Goal: Transaction & Acquisition: Purchase product/service

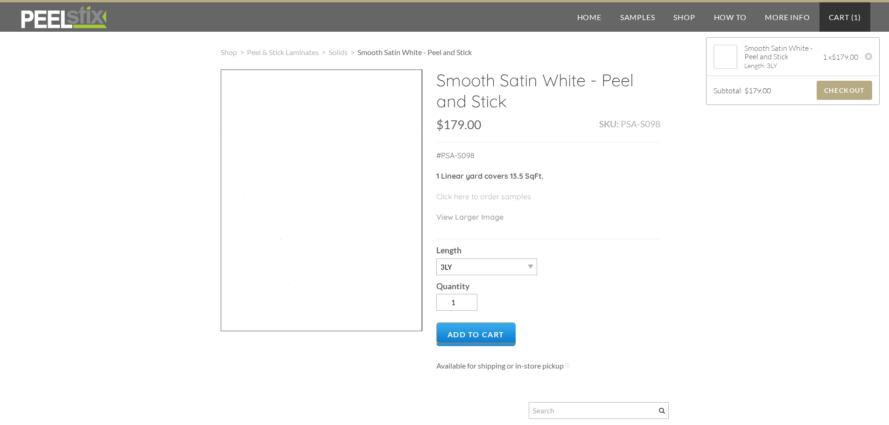
select select "3LY"
click at [347, 200] on div at bounding box center [322, 201] width 202 height 262
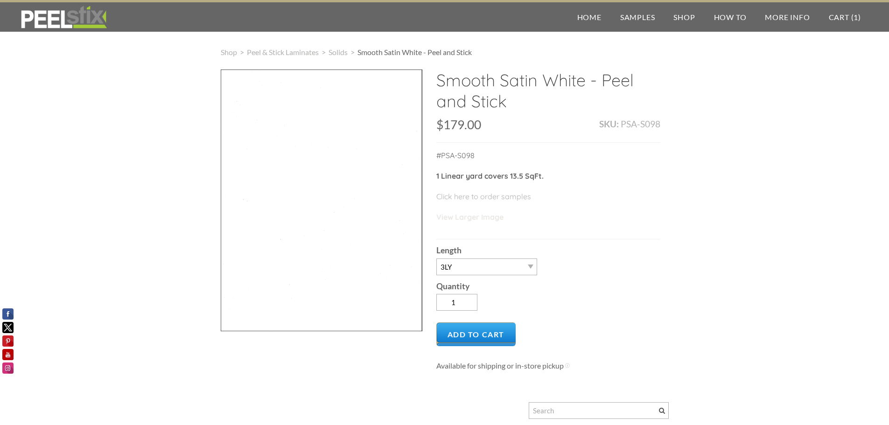
click at [485, 217] on link "View Larger Image" at bounding box center [469, 216] width 67 height 9
click at [468, 338] on span "Add to Cart" at bounding box center [476, 334] width 80 height 24
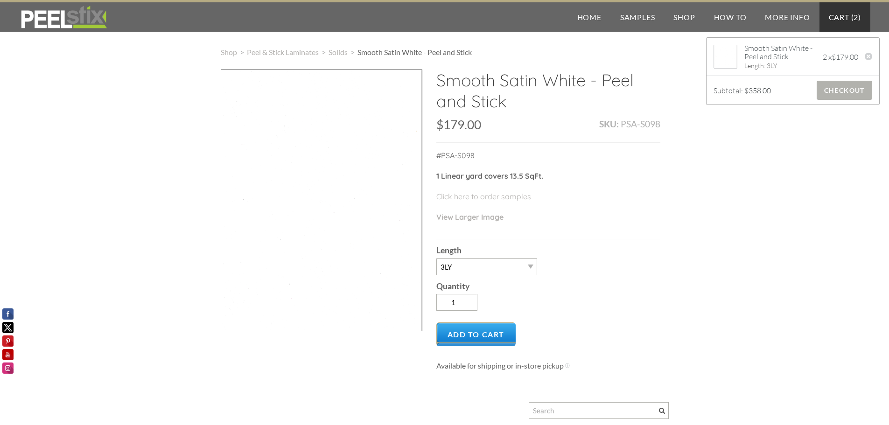
click at [838, 95] on span "Checkout" at bounding box center [844, 90] width 56 height 19
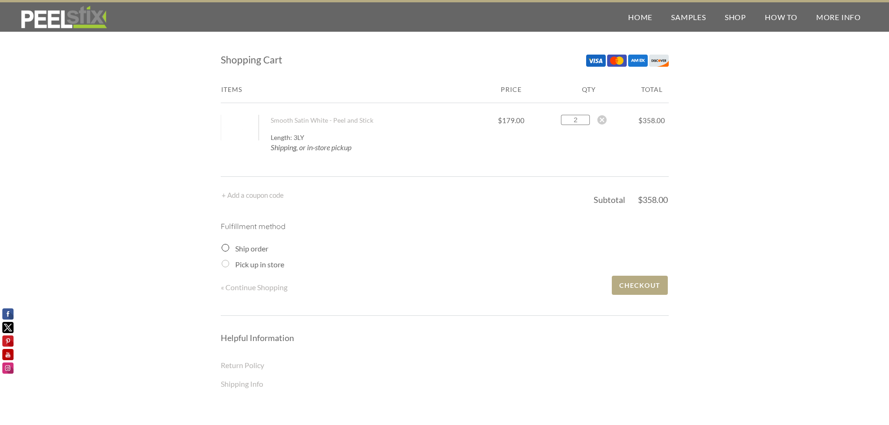
click at [570, 116] on input "2" at bounding box center [575, 120] width 29 height 10
drag, startPoint x: 573, startPoint y: 119, endPoint x: 590, endPoint y: 119, distance: 16.3
click at [590, 119] on div "2" at bounding box center [589, 120] width 56 height 10
type input "1"
click at [754, 123] on div "Shopping Cart Items Price Qty Total Smooth Satin White - Peel and Stick 1 2 3 4…" at bounding box center [444, 266] width 889 height 477
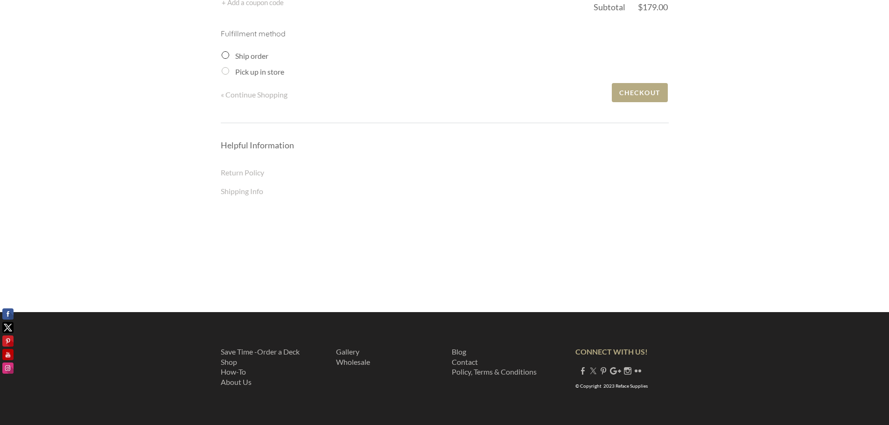
scroll to position [193, 0]
click at [461, 361] on link "Contact" at bounding box center [465, 361] width 26 height 9
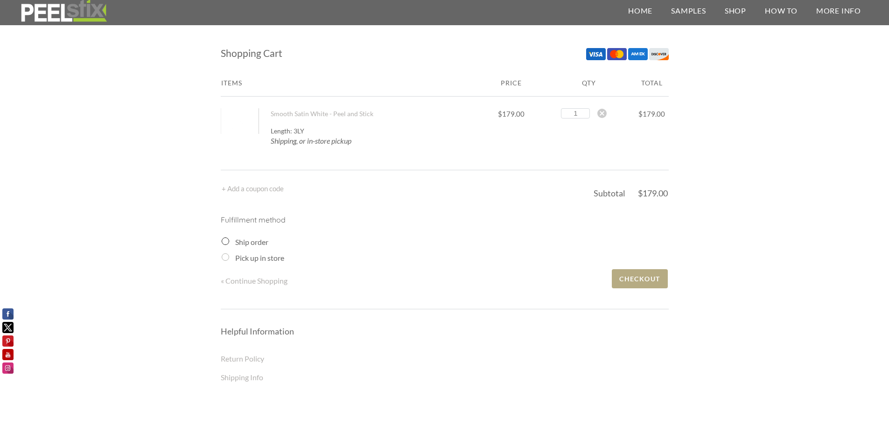
scroll to position [0, 0]
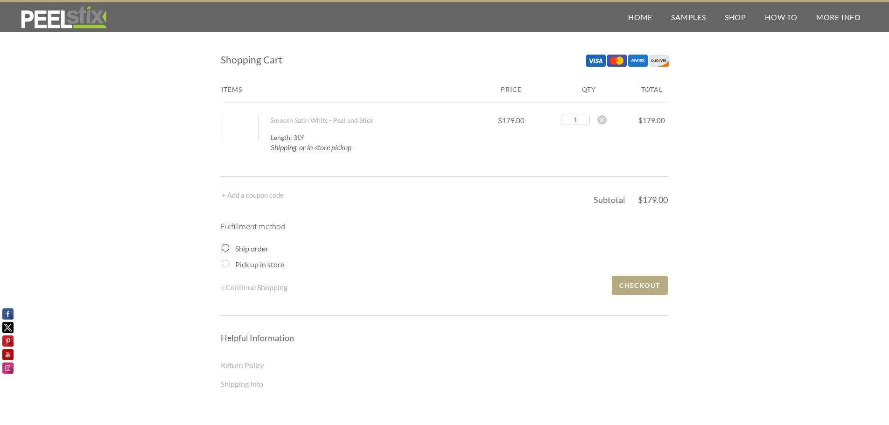
click at [222, 248] on input "Ship order" at bounding box center [225, 247] width 7 height 7
click at [226, 246] on input "Ship order" at bounding box center [225, 247] width 7 height 7
click at [224, 246] on input "Ship order" at bounding box center [225, 247] width 7 height 7
click at [257, 198] on link "+ Add a coupon code" at bounding box center [253, 195] width 62 height 8
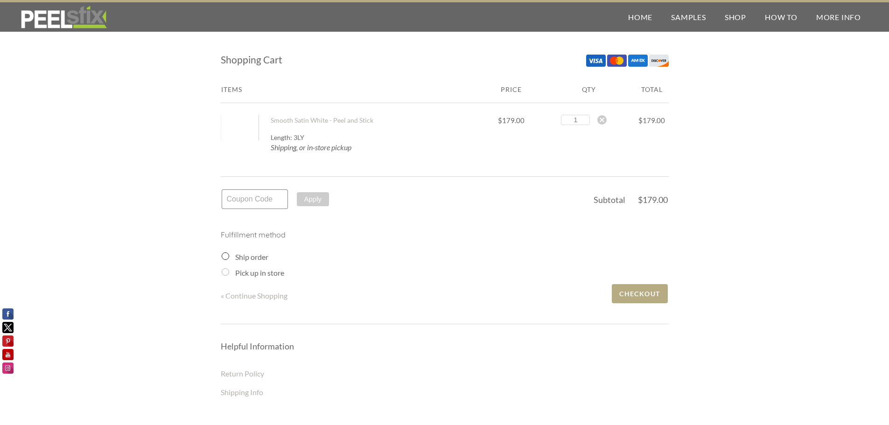
click at [257, 198] on input "text" at bounding box center [255, 199] width 66 height 20
click at [225, 257] on input "Ship order" at bounding box center [225, 255] width 7 height 7
click at [316, 233] on p "Fulfillment method" at bounding box center [445, 239] width 448 height 21
click at [389, 211] on td "+ Add a coupon code Apply Coupon:" at bounding box center [407, 202] width 371 height 27
click at [227, 256] on input "Ship order" at bounding box center [225, 255] width 7 height 7
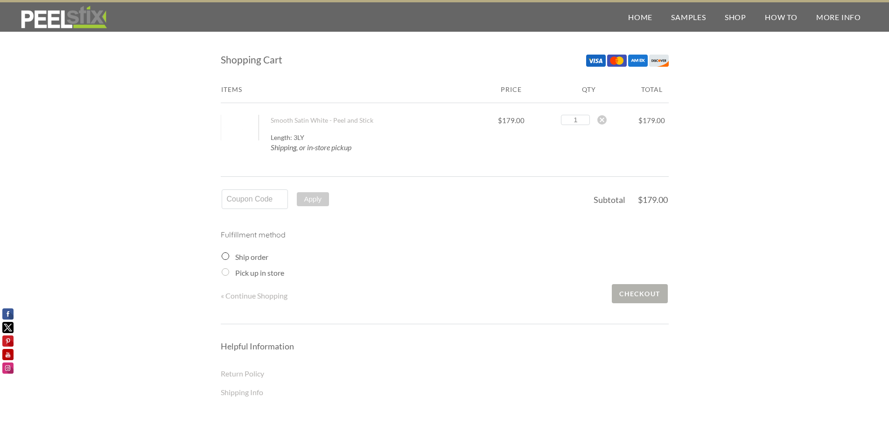
click at [633, 293] on span "Checkout" at bounding box center [640, 293] width 56 height 19
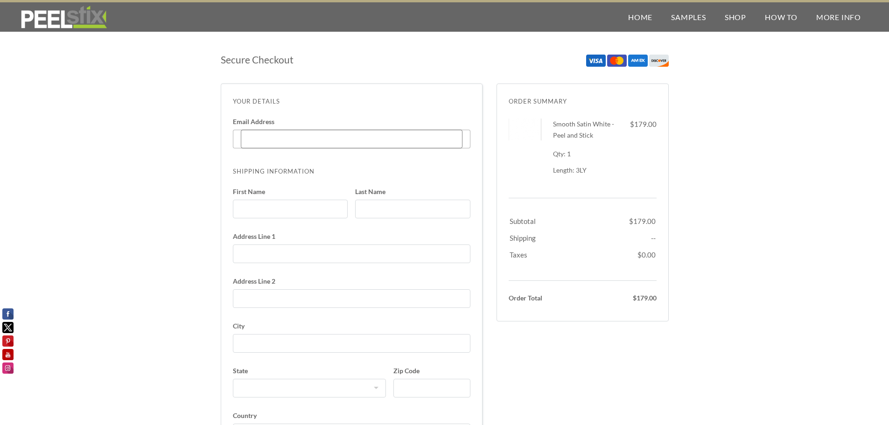
click at [248, 133] on input "Email Address Enter code" at bounding box center [352, 139] width 222 height 19
type input "gamra24@gmail.com"
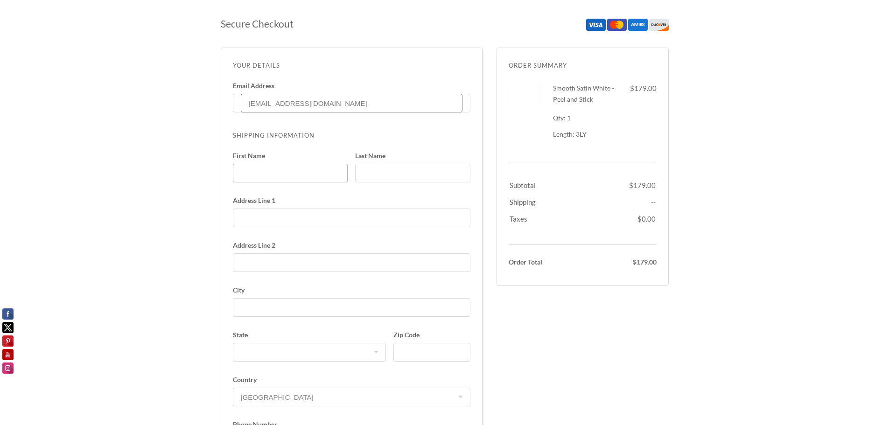
scroll to position [47, 0]
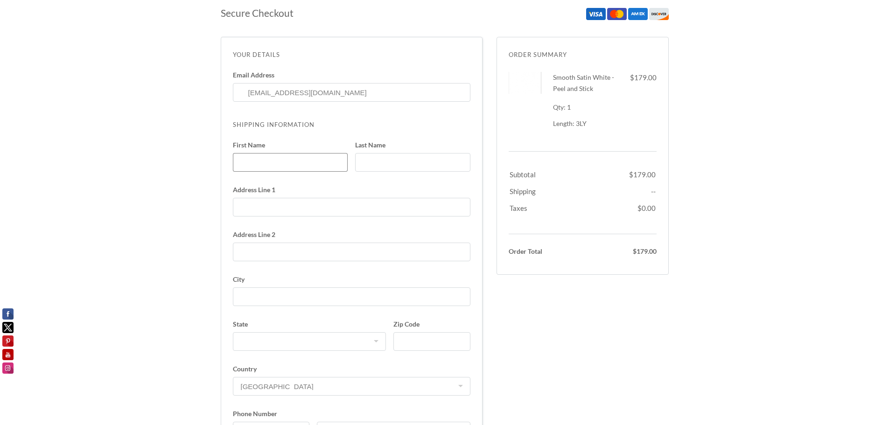
click at [277, 165] on input "First Name" at bounding box center [290, 162] width 115 height 19
type input "Roger"
type input "Gorman"
type input "3240 Bismarc Lane"
select select "OK"
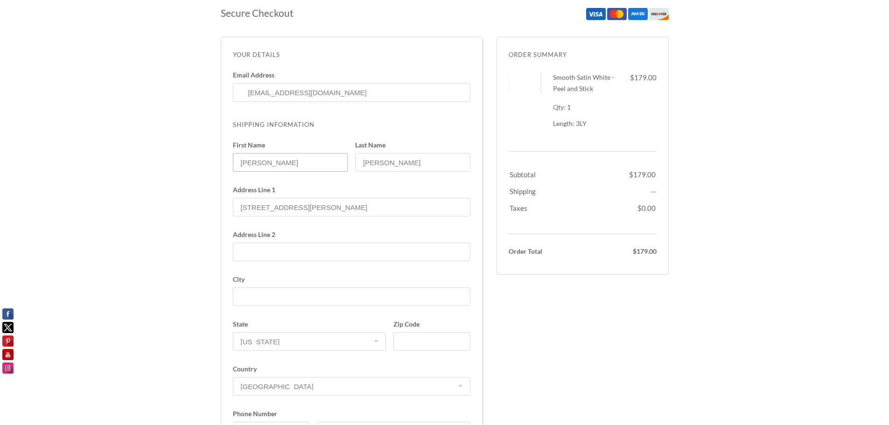
type input "4052065497"
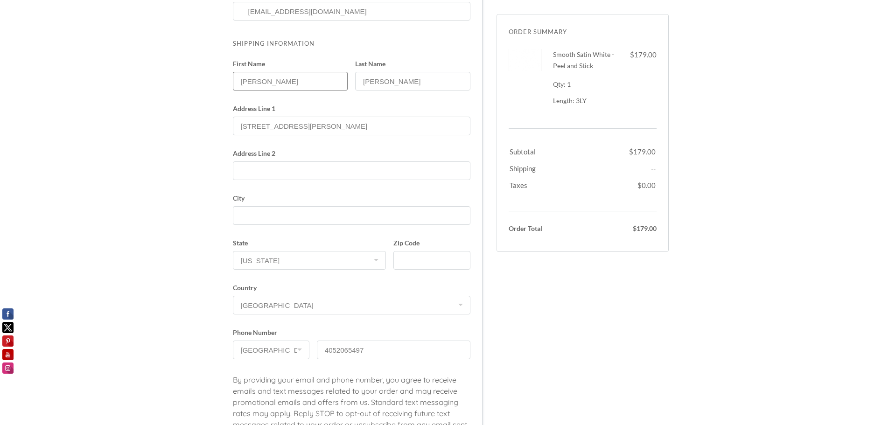
scroll to position [140, 0]
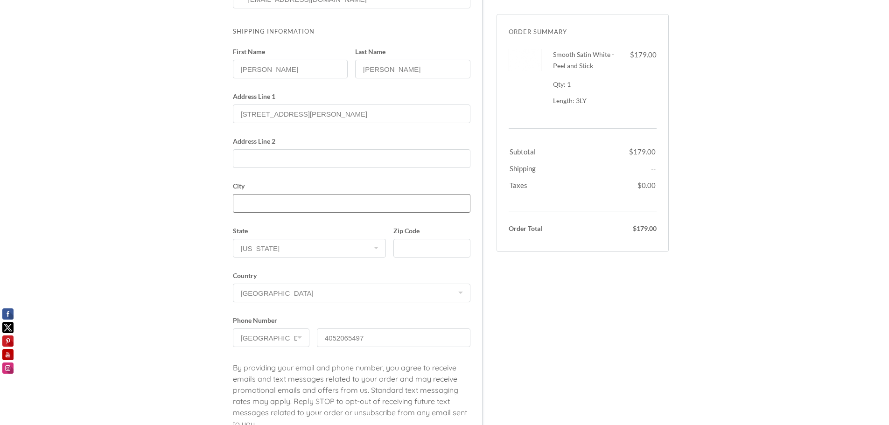
click at [248, 202] on input "City" at bounding box center [351, 203] width 237 height 19
type input "Norman"
type input "73072"
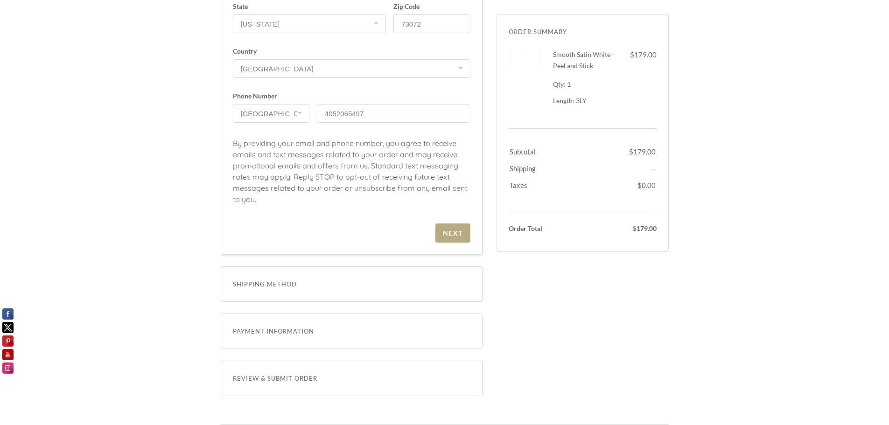
scroll to position [373, 0]
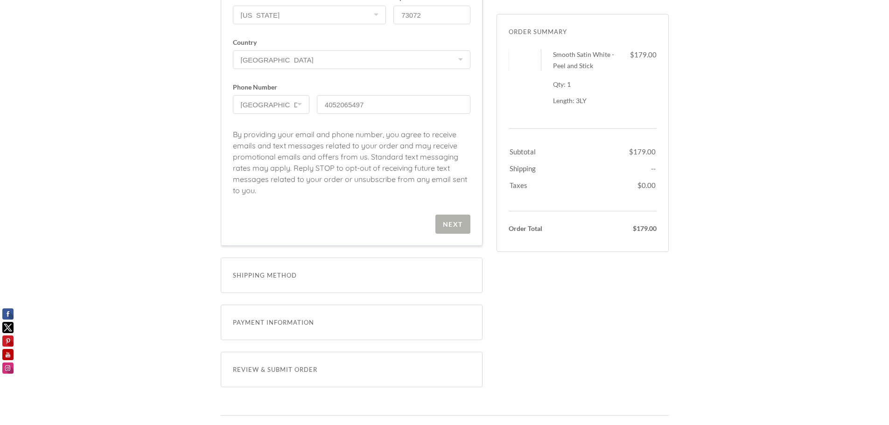
click at [453, 226] on div "Next" at bounding box center [453, 224] width 20 height 8
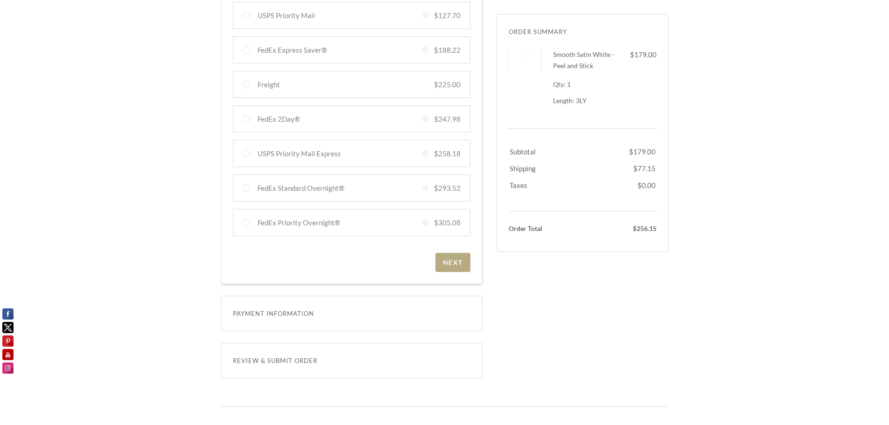
scroll to position [327, 0]
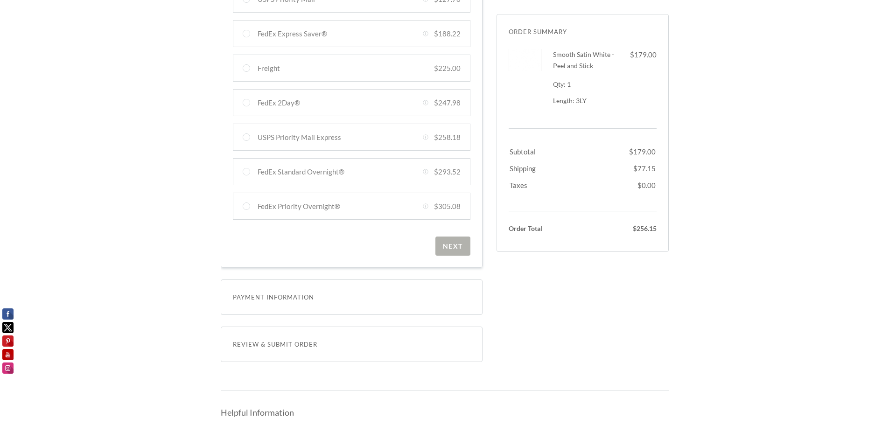
click at [448, 248] on div "Next" at bounding box center [453, 246] width 20 height 8
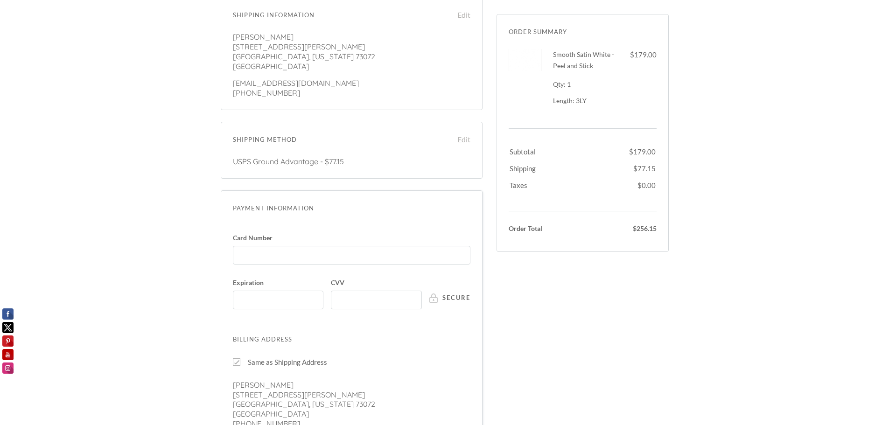
scroll to position [93, 0]
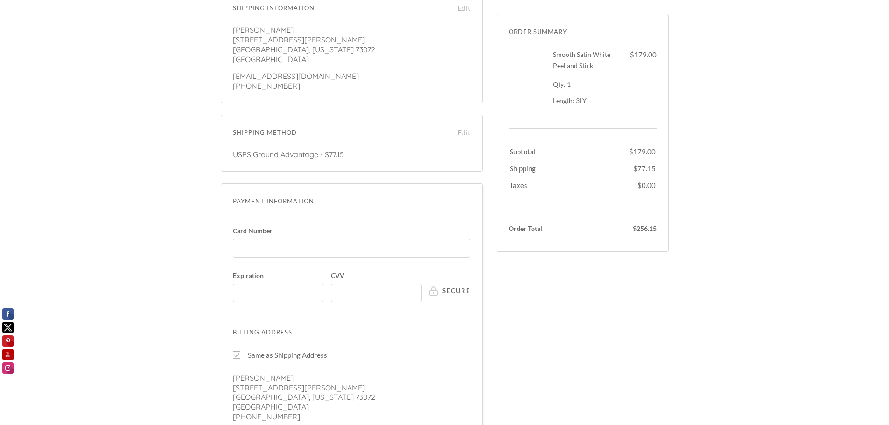
click at [466, 264] on label "Card Number" at bounding box center [351, 246] width 237 height 37
click at [466, 244] on input "Card Number" at bounding box center [354, 244] width 232 height 0
click at [275, 286] on div at bounding box center [278, 293] width 91 height 19
click at [275, 288] on input "Expiration" at bounding box center [280, 288] width 85 height 0
click at [331, 322] on div "You will be redirected to PayPal when you place your order. Card Number Expirat…" at bounding box center [351, 335] width 237 height 234
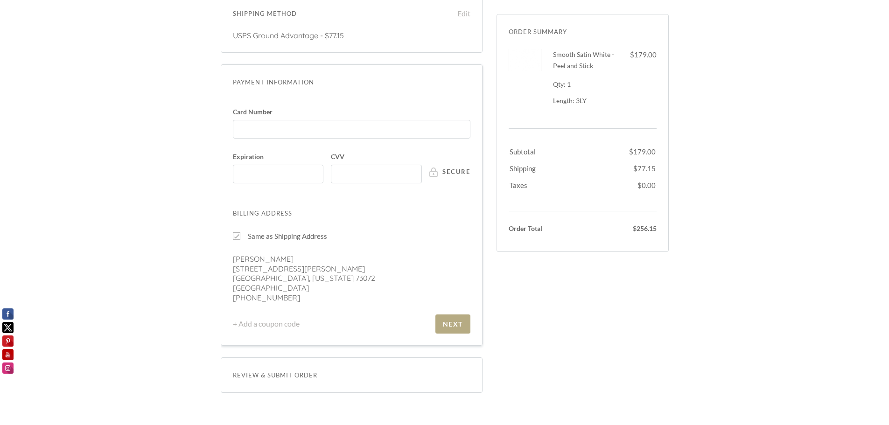
scroll to position [233, 0]
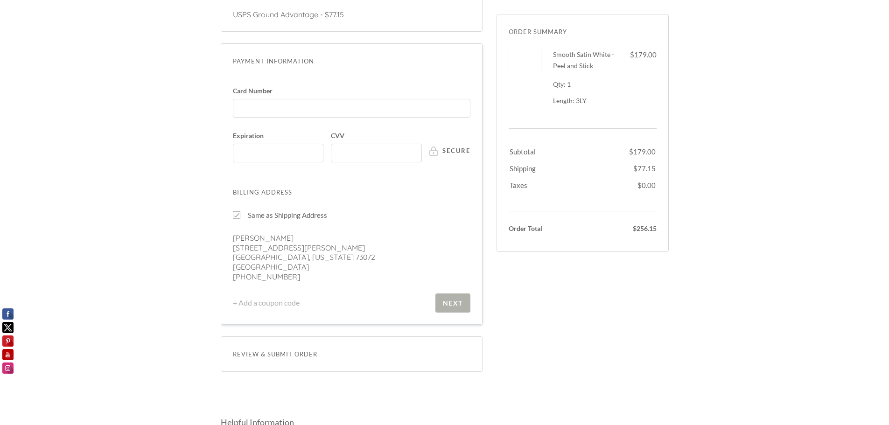
click at [452, 306] on div "Next" at bounding box center [453, 303] width 20 height 8
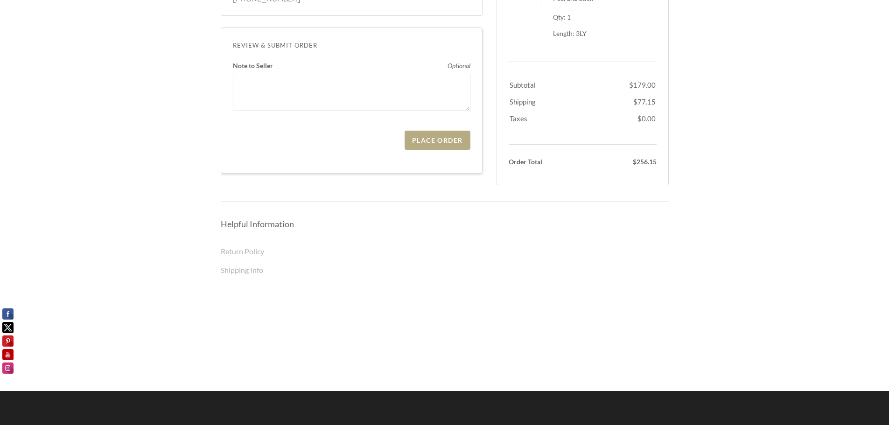
scroll to position [420, 0]
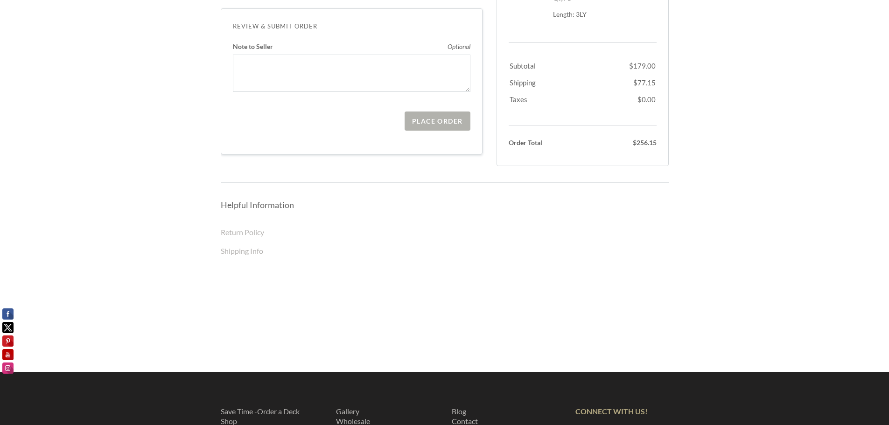
click at [421, 124] on div "Place Order" at bounding box center [437, 121] width 50 height 8
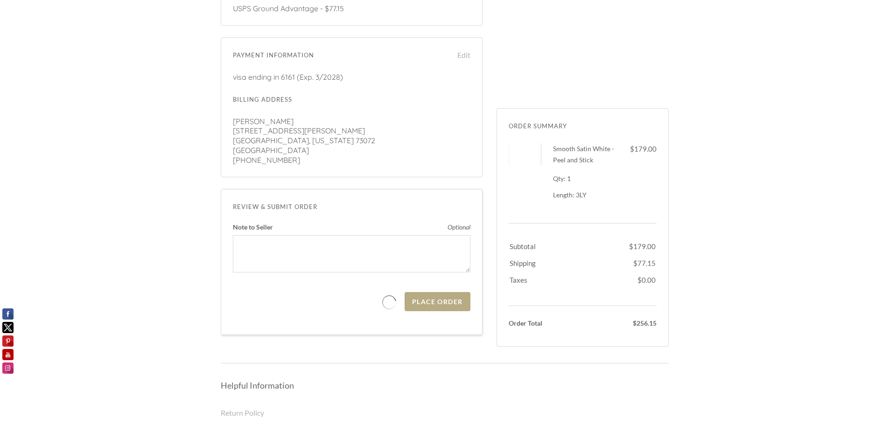
scroll to position [233, 0]
